Goal: Information Seeking & Learning: Learn about a topic

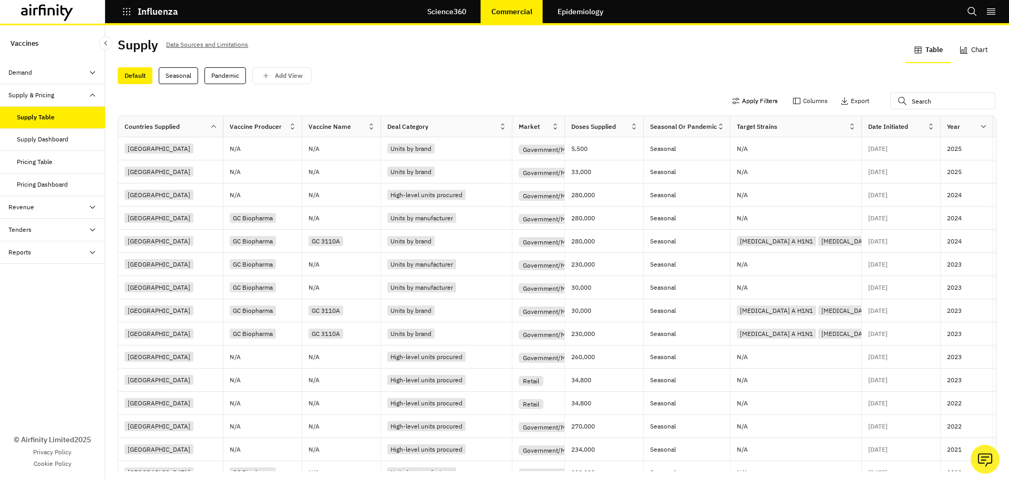
click at [736, 98] on button "Apply Filters" at bounding box center [755, 101] width 46 height 17
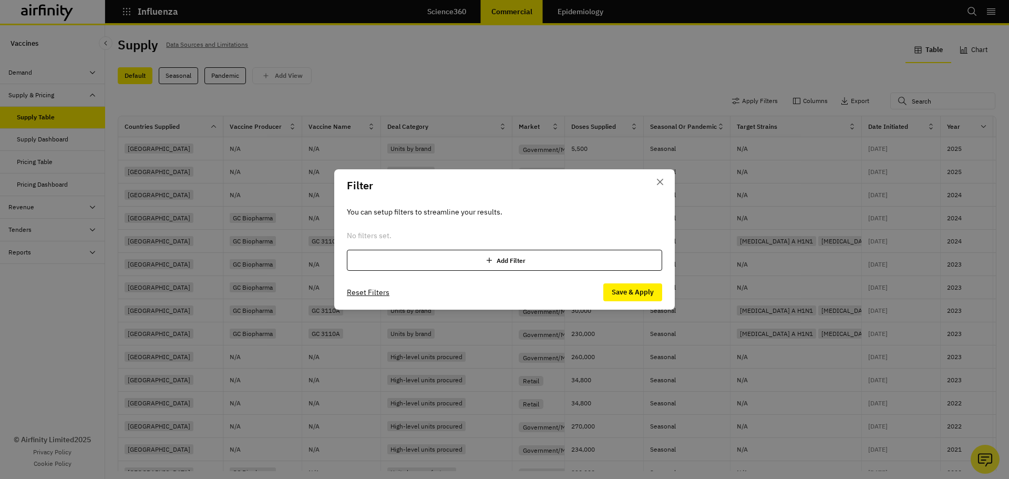
click at [454, 260] on div "Add Filter" at bounding box center [504, 260] width 315 height 21
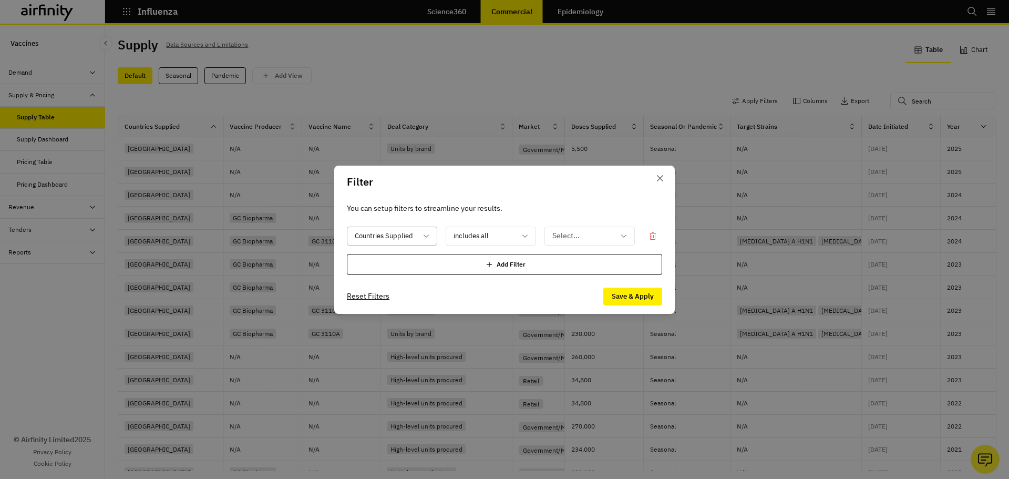
click at [377, 232] on div at bounding box center [386, 235] width 62 height 13
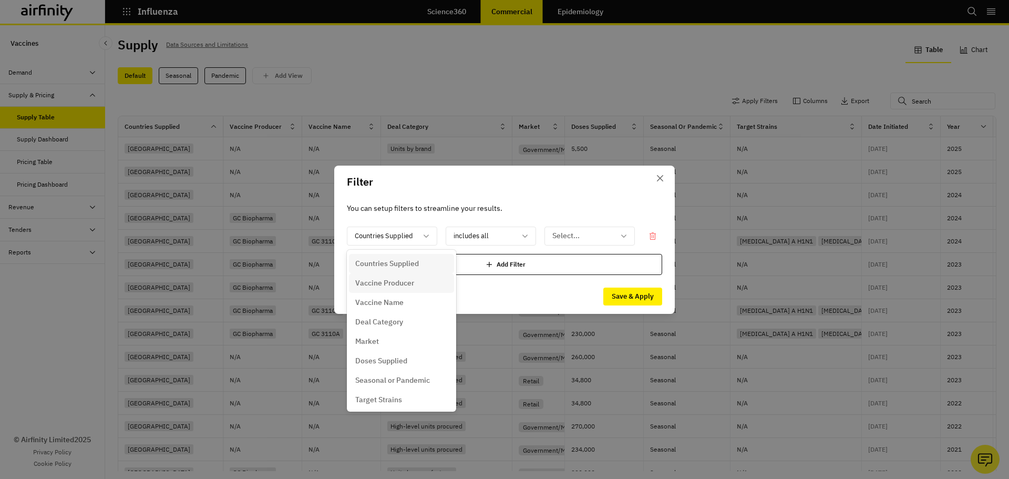
drag, startPoint x: 412, startPoint y: 285, endPoint x: 514, endPoint y: 262, distance: 104.6
click at [412, 285] on p "Vaccine Producer" at bounding box center [384, 283] width 59 height 11
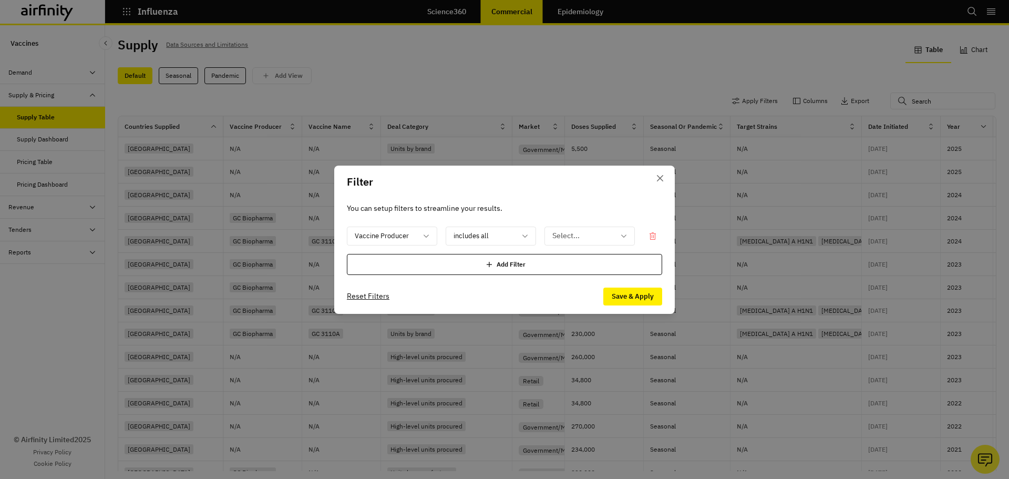
drag, startPoint x: 598, startPoint y: 251, endPoint x: 601, endPoint y: 245, distance: 6.4
click at [600, 249] on div "option Vaccine Producer, selected. Select is focused ,type to refine list, pres…" at bounding box center [504, 251] width 315 height 48
click at [602, 242] on div at bounding box center [583, 235] width 62 height 13
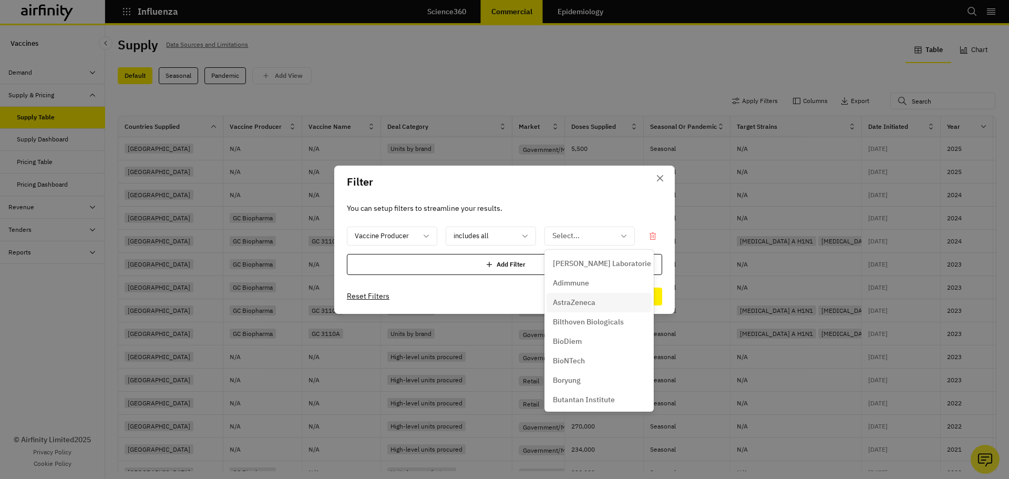
click at [597, 299] on div "AstraZeneca" at bounding box center [599, 302] width 93 height 11
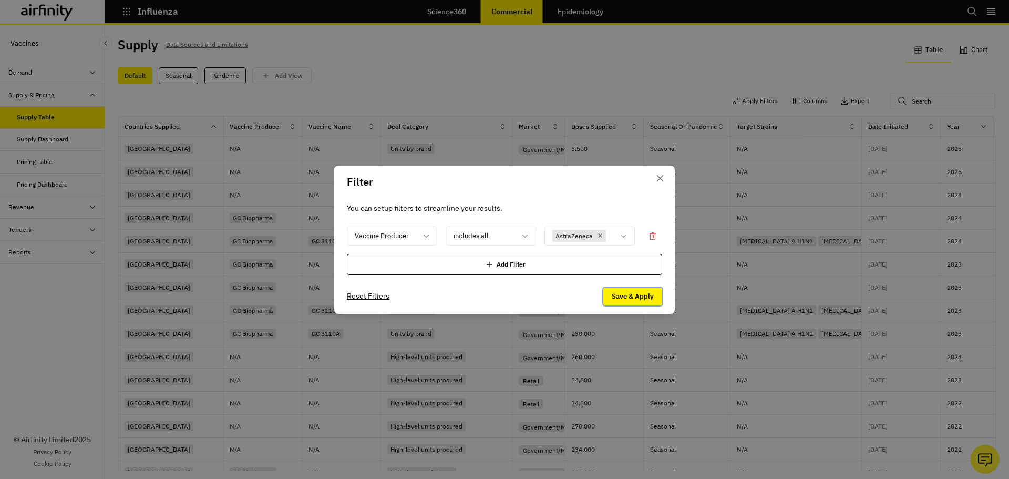
click at [632, 295] on button "Save & Apply" at bounding box center [632, 297] width 59 height 18
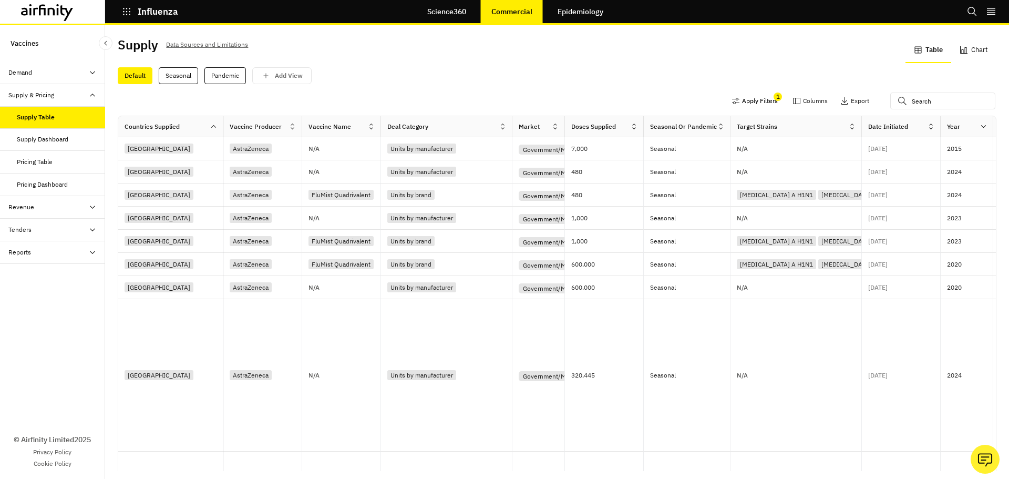
click at [750, 100] on button "Apply Filters" at bounding box center [755, 101] width 46 height 17
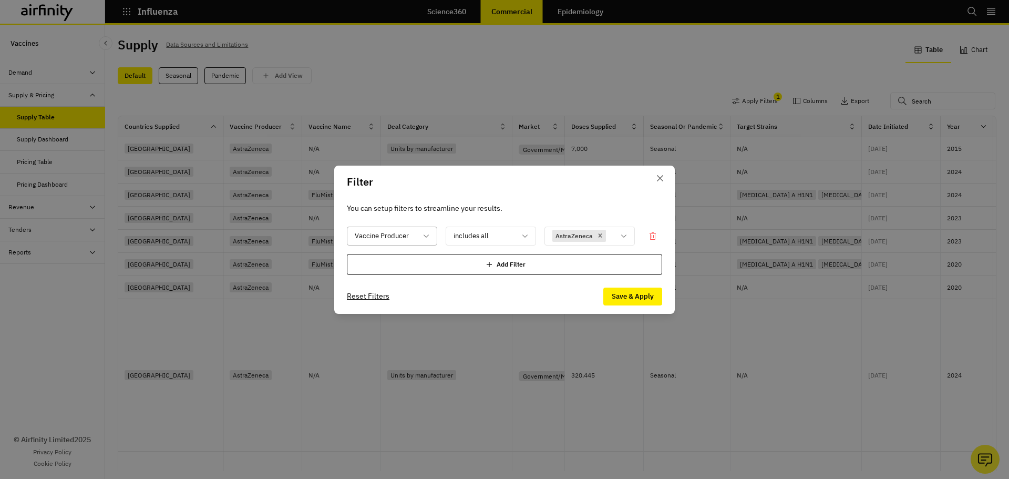
click at [413, 237] on div at bounding box center [386, 235] width 62 height 13
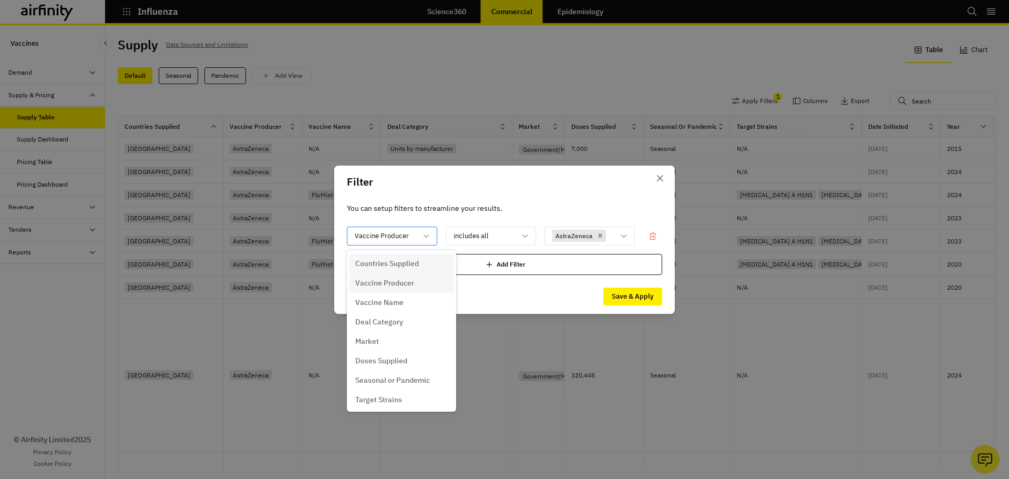
drag, startPoint x: 413, startPoint y: 237, endPoint x: 424, endPoint y: 239, distance: 11.2
click at [413, 237] on div at bounding box center [386, 235] width 62 height 13
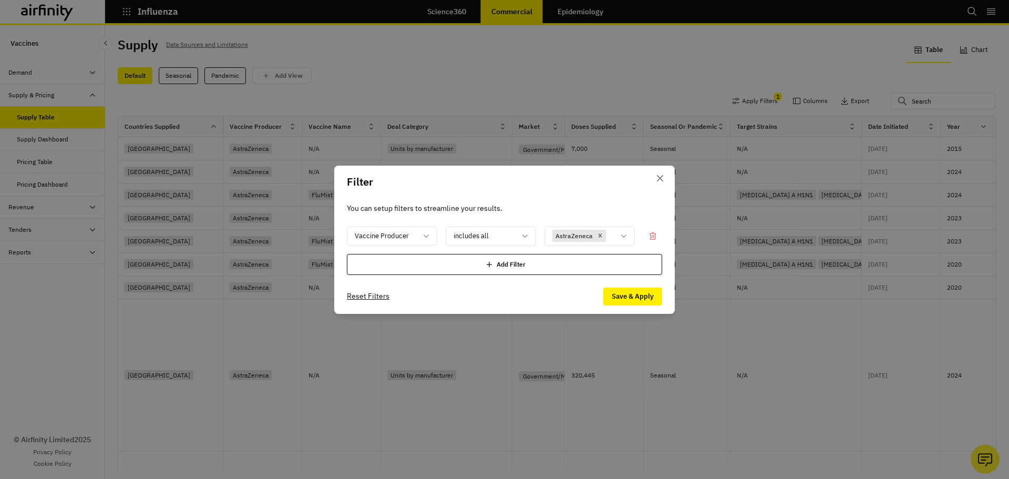
click at [505, 266] on div "Add Filter" at bounding box center [504, 264] width 315 height 21
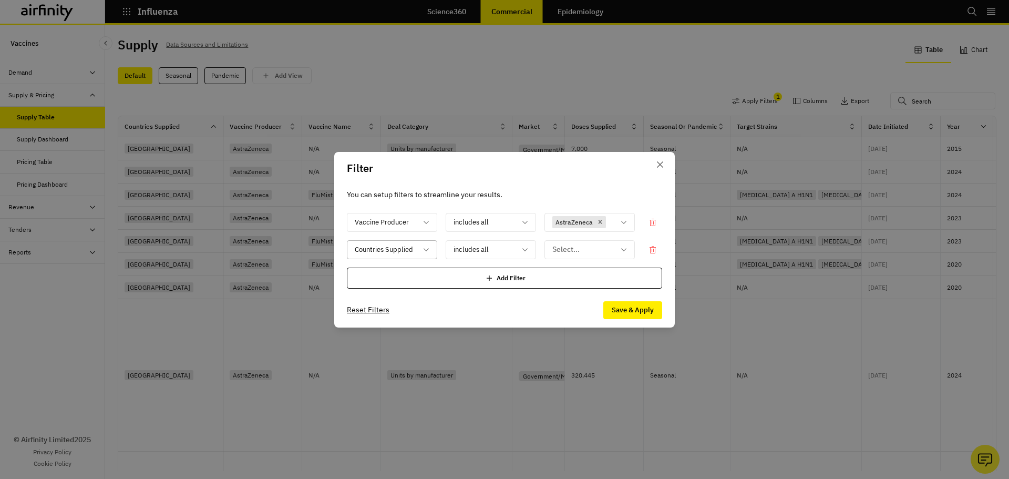
click at [424, 253] on icon at bounding box center [426, 249] width 8 height 8
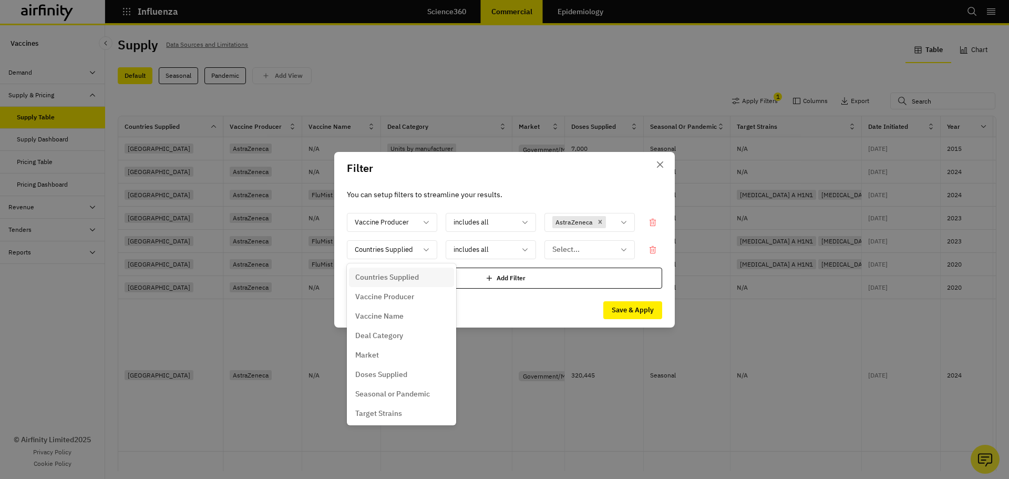
click at [407, 278] on p "Countries Supplied" at bounding box center [387, 277] width 64 height 11
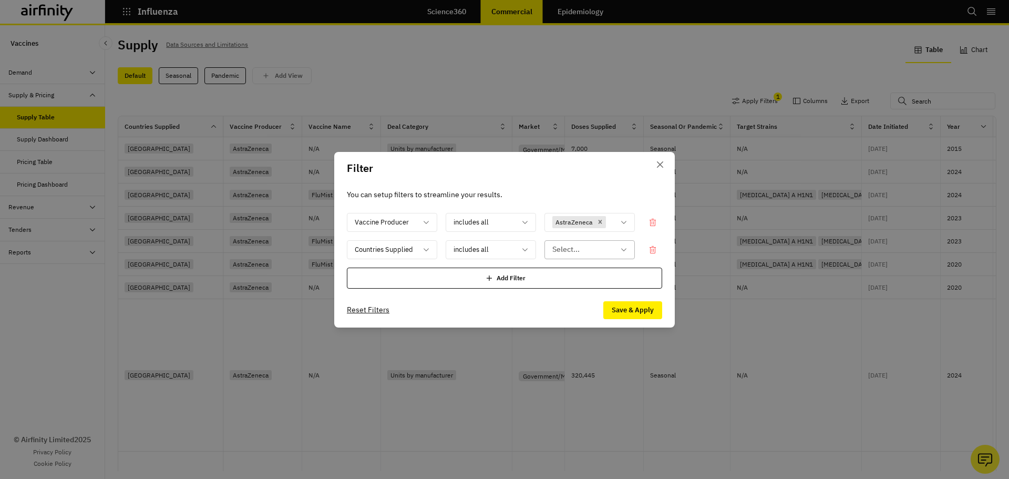
click at [577, 248] on div at bounding box center [583, 249] width 62 height 13
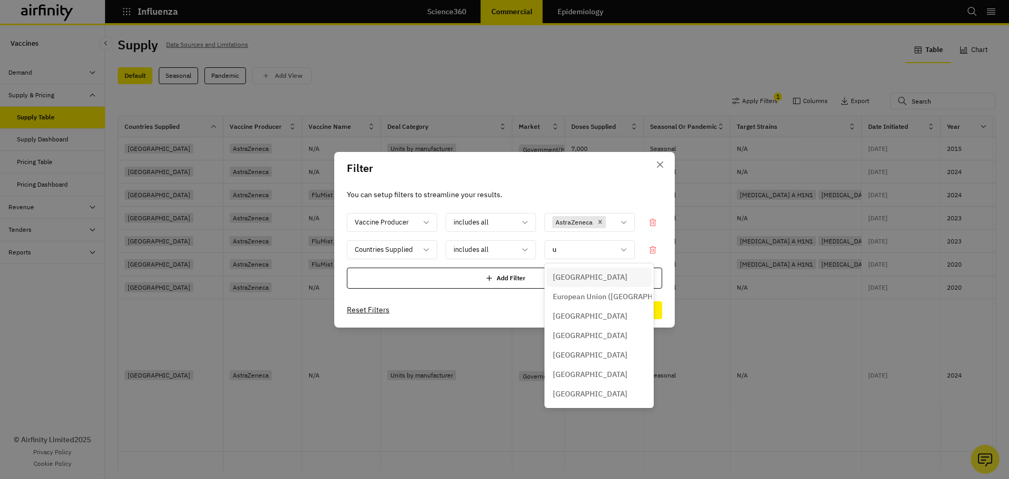
type input "un"
click at [601, 372] on p "[GEOGRAPHIC_DATA]" at bounding box center [590, 374] width 75 height 11
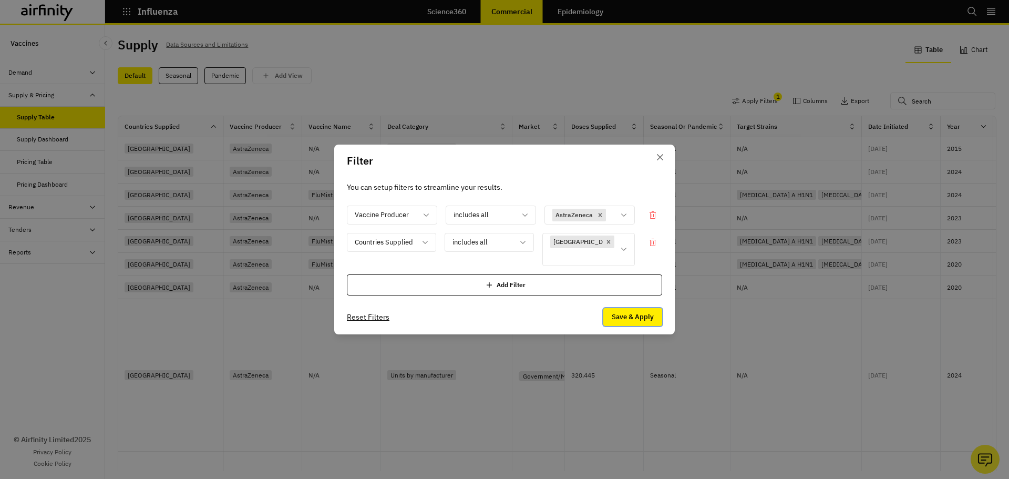
click at [630, 319] on button "Save & Apply" at bounding box center [632, 317] width 59 height 18
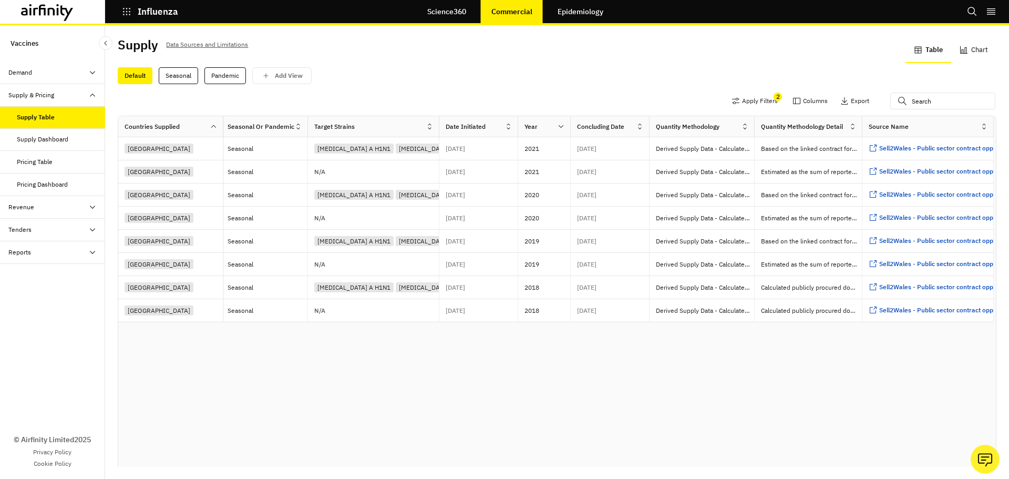
scroll to position [0, 433]
click at [731, 148] on p "Derived Supply Data - Calculated/Estimated/Assumed" at bounding box center [705, 148] width 98 height 11
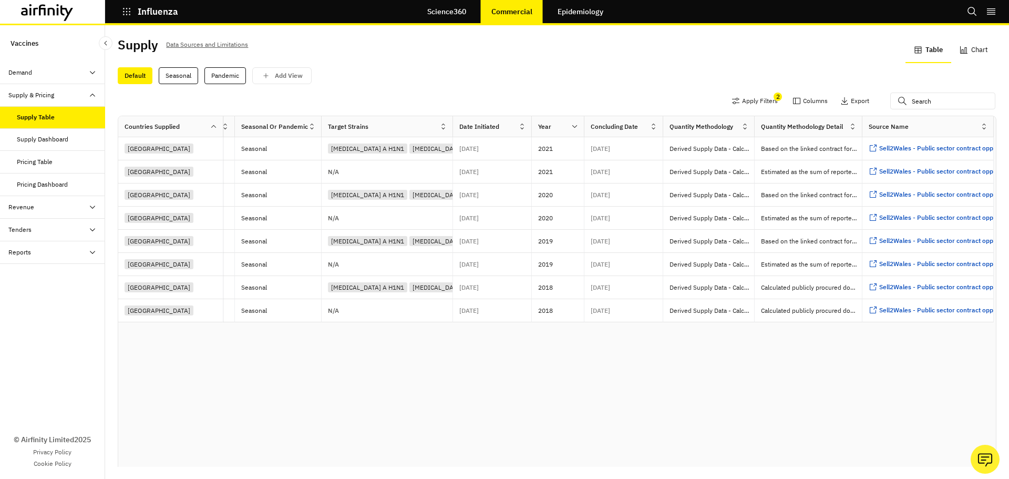
scroll to position [0, 419]
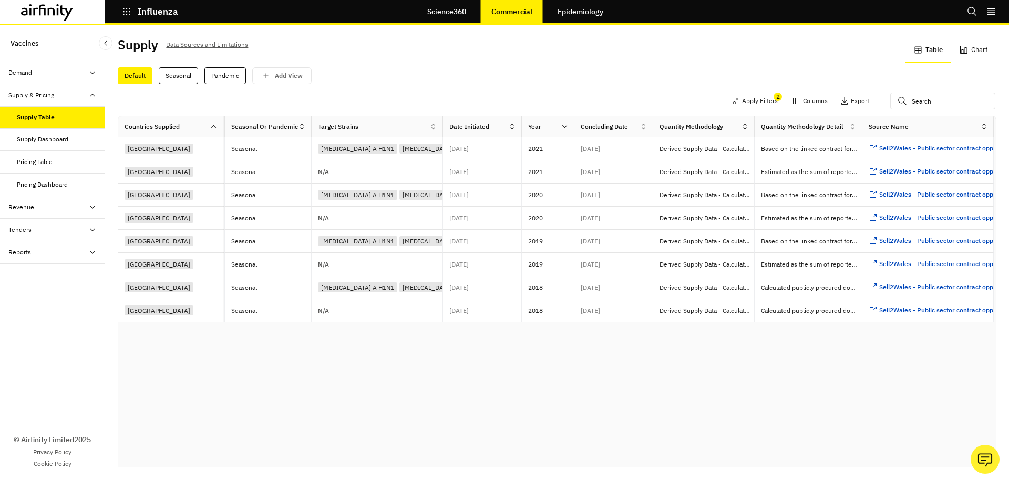
drag, startPoint x: 744, startPoint y: 124, endPoint x: 740, endPoint y: 128, distance: 5.6
click at [740, 128] on div "Quantity Methodology" at bounding box center [697, 126] width 88 height 13
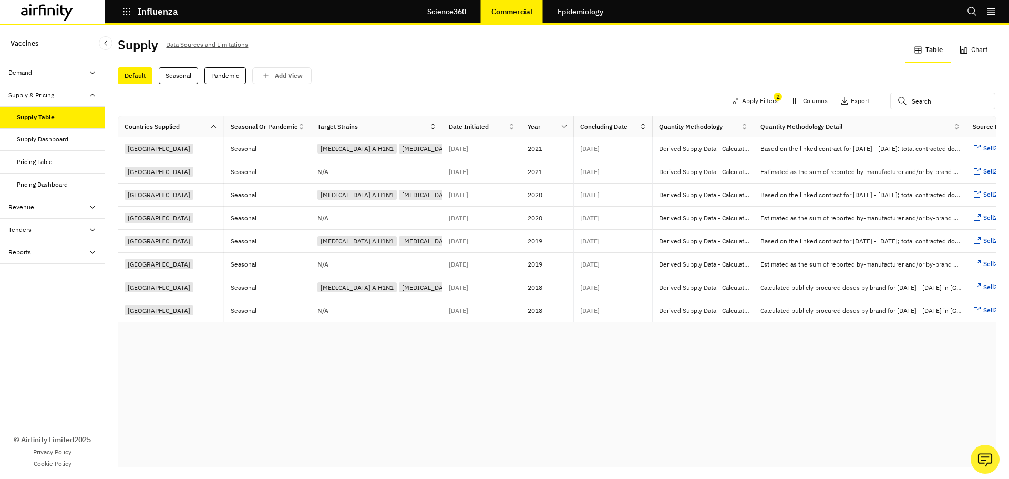
drag, startPoint x: 863, startPoint y: 127, endPoint x: 968, endPoint y: 136, distance: 105.0
click at [968, 136] on div "Countries Supplied Vaccine Producer Vaccine Name Deal Category Market Doses Sup…" at bounding box center [398, 126] width 1399 height 21
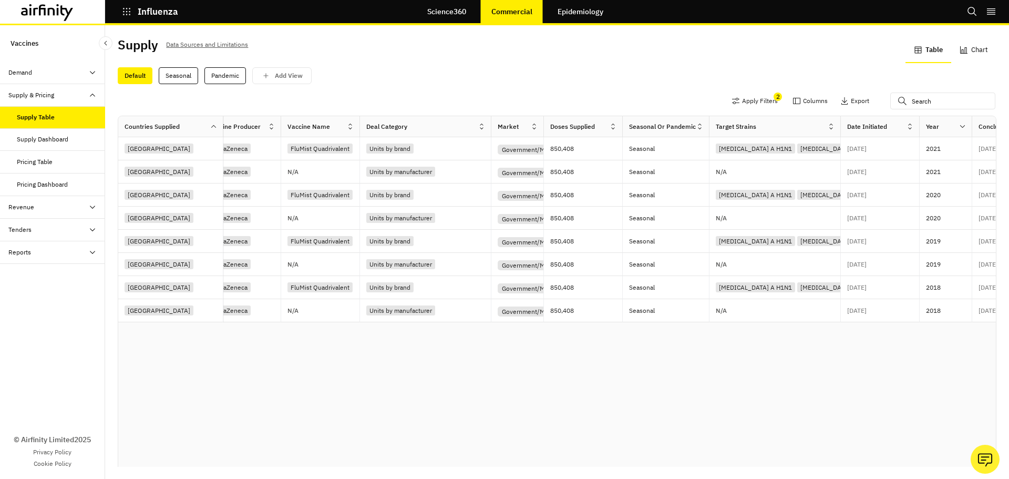
scroll to position [0, 0]
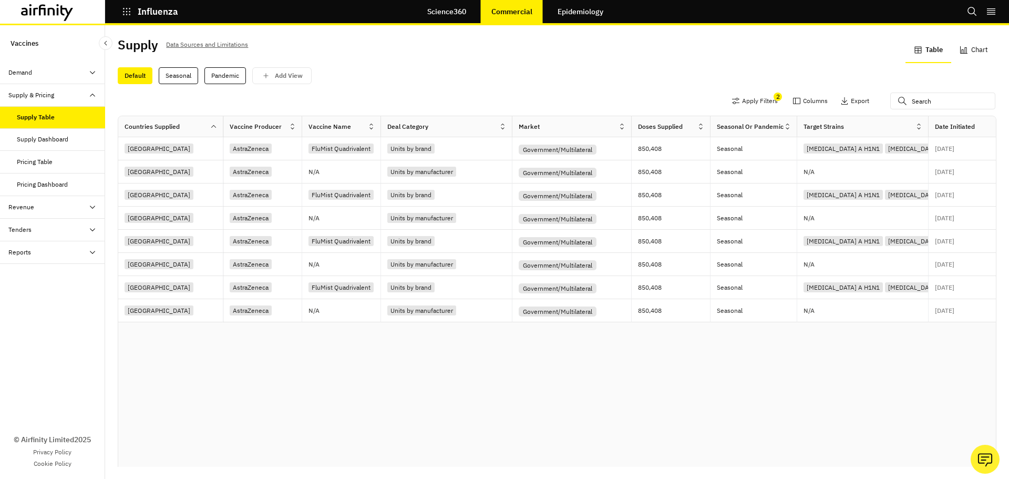
drag, startPoint x: 566, startPoint y: 126, endPoint x: 632, endPoint y: 134, distance: 67.2
click at [632, 134] on div "Countries Supplied Vaccine Producer Vaccine Name Deal Category Market Doses Sup…" at bounding box center [851, 126] width 1466 height 21
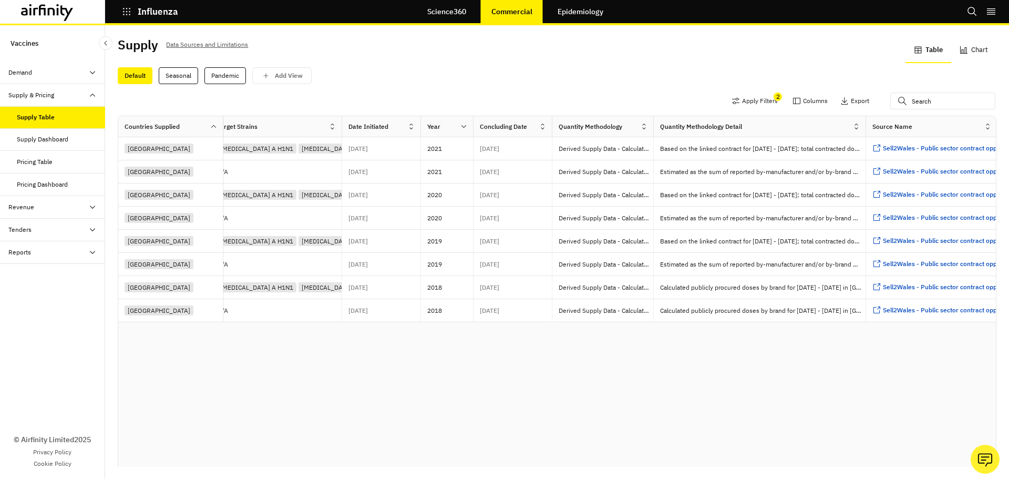
scroll to position [0, 601]
